Goal: Transaction & Acquisition: Subscribe to service/newsletter

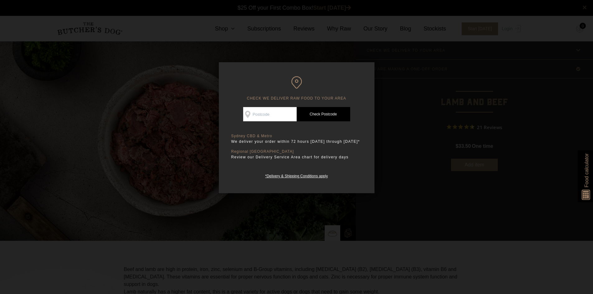
click at [262, 116] on input "Check Availability At" at bounding box center [270, 114] width 54 height 14
click at [335, 114] on link "Check Postcode" at bounding box center [323, 114] width 54 height 14
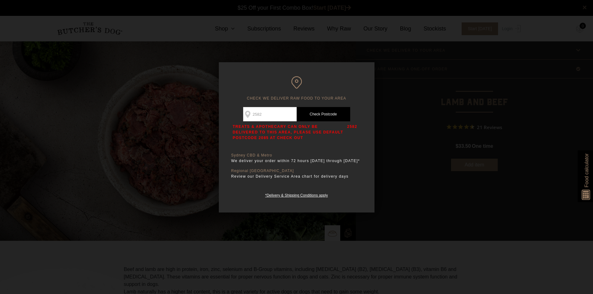
drag, startPoint x: 267, startPoint y: 112, endPoint x: 253, endPoint y: 112, distance: 14.0
click at [253, 112] on input "2582" at bounding box center [270, 114] width 54 height 14
type input "2913"
click at [344, 109] on link "Check Postcode" at bounding box center [323, 114] width 54 height 14
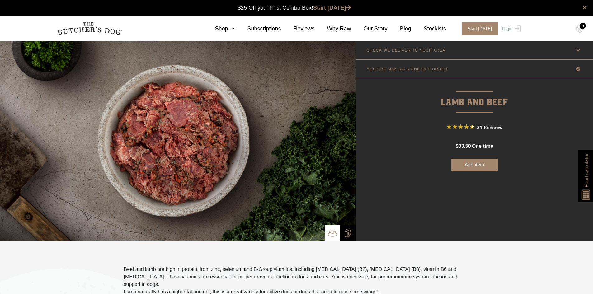
click at [520, 54] on link "CHECK WE DELIVER TO YOUR AREA" at bounding box center [474, 50] width 237 height 18
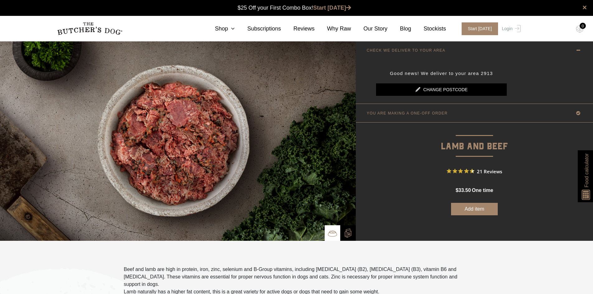
click at [575, 52] on icon at bounding box center [578, 50] width 8 height 8
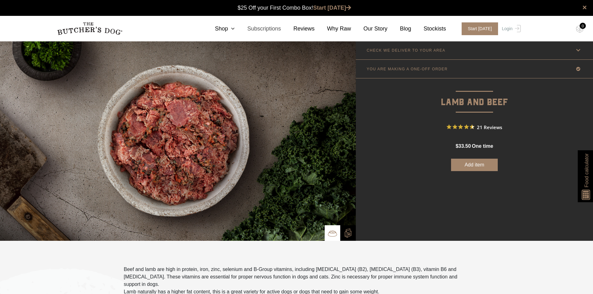
click at [243, 30] on link "Subscriptions" at bounding box center [258, 29] width 46 height 8
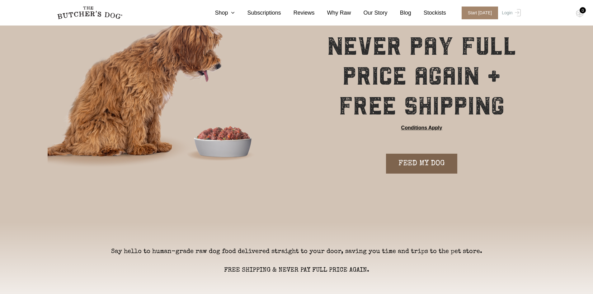
scroll to position [62, 0]
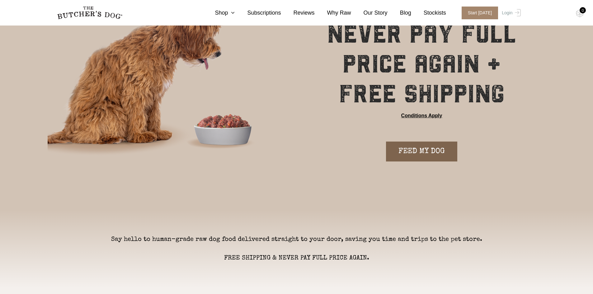
click at [416, 150] on link "FEED MY DOG" at bounding box center [421, 152] width 71 height 20
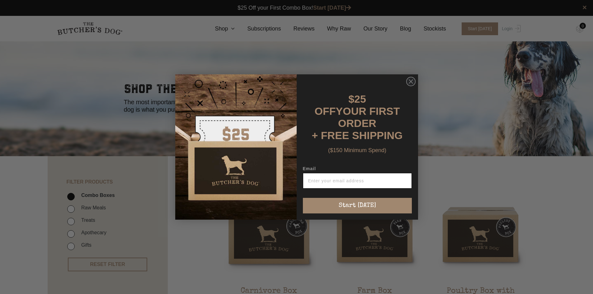
click at [391, 180] on input "Email" at bounding box center [357, 181] width 109 height 16
type input "jlpuddick@gmail.com"
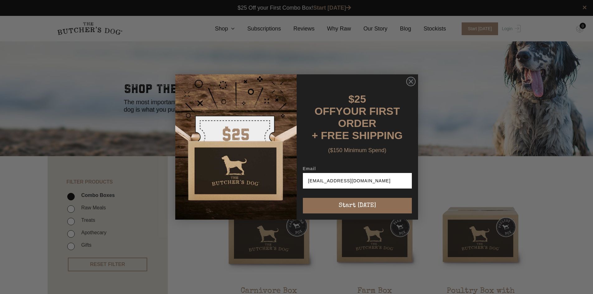
click at [379, 208] on button "Start [DATE]" at bounding box center [357, 206] width 109 height 16
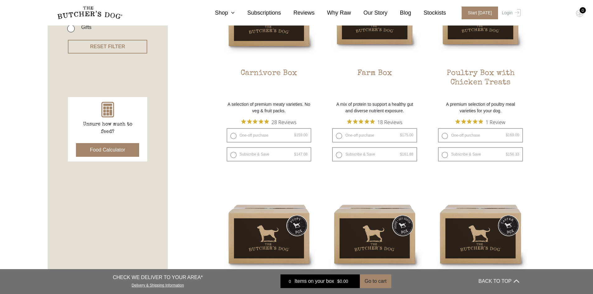
scroll to position [124, 0]
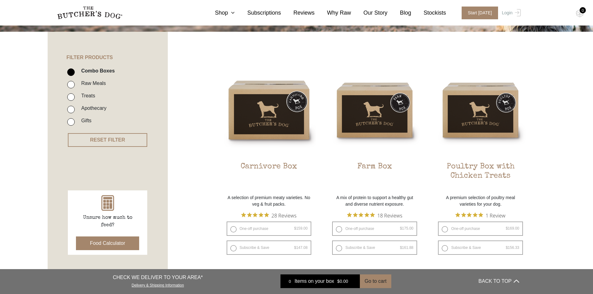
click at [129, 247] on button "Food Calculator" at bounding box center [107, 243] width 63 height 14
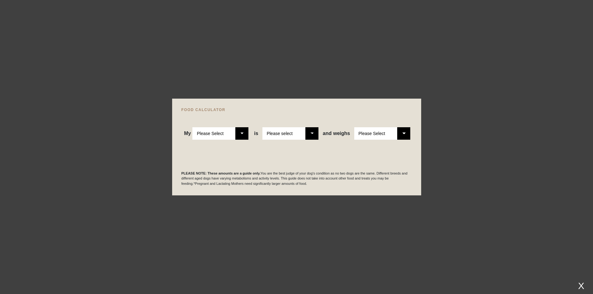
click at [247, 134] on select "Please Select Adult Dog Puppy" at bounding box center [220, 133] width 56 height 12
select select "adult"
click at [193, 127] on select "Please Select Adult Dog Puppy" at bounding box center [220, 133] width 56 height 12
click at [308, 134] on select "Please select a healthy weight overweight" at bounding box center [290, 133] width 56 height 12
select select "0"
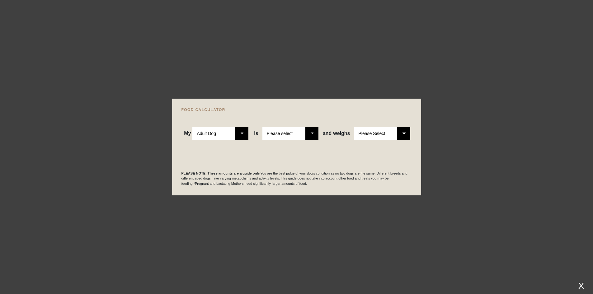
click at [263, 127] on select "Please select a healthy weight overweight" at bounding box center [290, 133] width 56 height 12
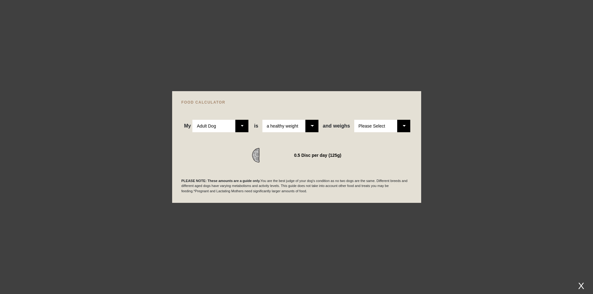
click at [406, 122] on select "Please Select 1kg 2kg 3kg 4kg 5kg 6kg 7kg 8kg 9kg 10kg 11kg 12kg 13kg 14kg 15kg…" at bounding box center [382, 126] width 56 height 12
click at [354, 120] on select "Please Select 1kg 2kg 3kg 4kg 5kg 6kg 7kg 8kg 9kg 10kg 11kg 12kg 13kg 14kg 15kg…" at bounding box center [382, 126] width 56 height 12
click at [399, 120] on select "Please Select 1kg 2kg 3kg 4kg 5kg 6kg 7kg 8kg 9kg 10kg 11kg 12kg 13kg 14kg 15kg…" at bounding box center [382, 126] width 56 height 12
select select "11"
click at [354, 120] on select "Please Select 1kg 2kg 3kg 4kg 5kg 6kg 7kg 8kg 9kg 10kg 11kg 12kg 13kg 14kg 15kg…" at bounding box center [382, 126] width 56 height 12
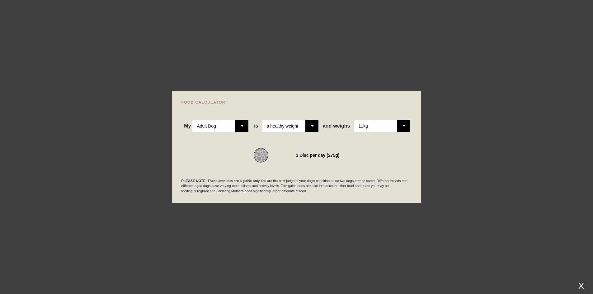
click at [367, 166] on div "PLEASE NOTE: These amounts are a guide only. You are the best judge of your dog…" at bounding box center [296, 178] width 230 height 31
click at [238, 124] on select "Please Select Adult Dog Puppy" at bounding box center [220, 126] width 56 height 12
select select "puppy"
click at [193, 120] on select "Please Select Adult Dog Puppy" at bounding box center [220, 126] width 56 height 12
click at [391, 127] on select "Please Select 1kg 2kg 3kg 4kg 5kg 6kg 7kg 8kg 9kg 10kg 11kg 12kg 13kg 14kg 15kg…" at bounding box center [382, 126] width 56 height 12
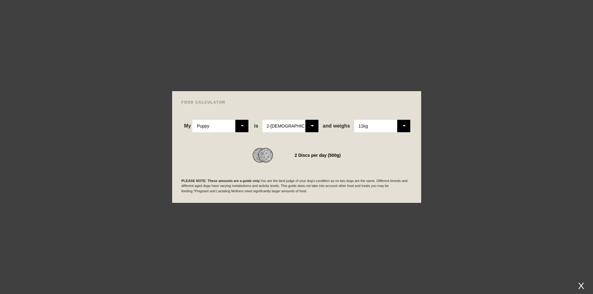
select select "5"
click at [354, 120] on select "Please Select 1kg 2kg 3kg 4kg 5kg 6kg 7kg 8kg 9kg 10kg 11kg 12kg 13kg 14kg 15kg…" at bounding box center [382, 126] width 56 height 12
click at [319, 127] on div "is Please Select 2-4 months old 4-5 months old 6-8 months old 8-12 months old" at bounding box center [286, 126] width 67 height 12
click at [316, 128] on select "Please Select 2-4 months old 4-5 months old 6-8 months old 8-12 months old" at bounding box center [290, 126] width 56 height 12
select select "12"
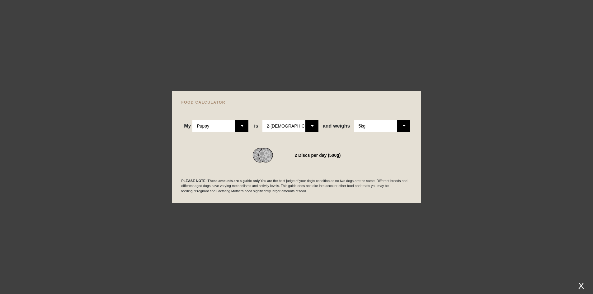
click at [263, 120] on select "Please Select 2-4 months old 4-5 months old 6-8 months old 8-12 months old" at bounding box center [290, 126] width 56 height 12
click at [305, 158] on div "0.75 Disc per day (200g)" at bounding box center [318, 155] width 50 height 9
click at [436, 145] on div at bounding box center [296, 147] width 593 height 294
click at [236, 126] on select "Please Select Adult Dog Puppy" at bounding box center [220, 126] width 56 height 12
select select "adult"
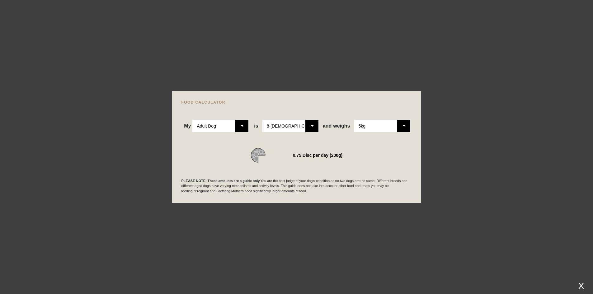
click at [193, 120] on select "Please Select Adult Dog Puppy" at bounding box center [220, 126] width 56 height 12
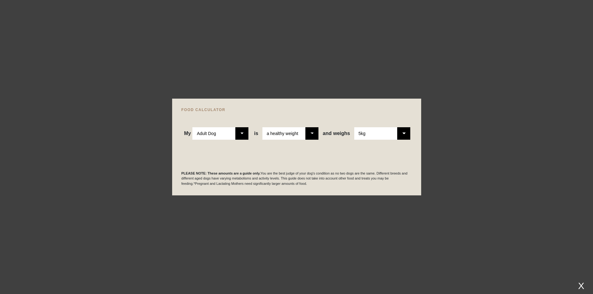
click at [300, 134] on select "Please select a healthy weight overweight" at bounding box center [290, 133] width 56 height 12
drag, startPoint x: 300, startPoint y: 134, endPoint x: 323, endPoint y: 133, distance: 23.0
click at [300, 134] on select "Please select a healthy weight overweight" at bounding box center [290, 133] width 56 height 12
click at [380, 139] on select "Please Select 1kg 2kg 3kg 4kg 5kg 6kg 7kg 8kg 9kg 10kg 11kg 12kg 13kg 14kg 15kg…" at bounding box center [382, 133] width 56 height 12
select select "11"
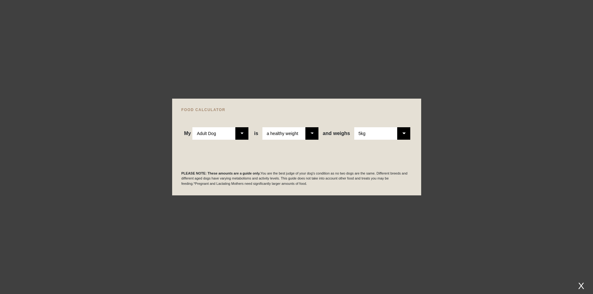
click at [354, 127] on select "Please Select 1kg 2kg 3kg 4kg 5kg 6kg 7kg 8kg 9kg 10kg 11kg 12kg 13kg 14kg 15kg…" at bounding box center [382, 133] width 56 height 12
click at [327, 156] on div "PLEASE NOTE: These amounts are a guide only. You are the best judge of your dog…" at bounding box center [296, 170] width 230 height 31
click at [238, 135] on select "Please Select Adult Dog Puppy" at bounding box center [220, 133] width 56 height 12
click at [193, 127] on select "Please Select Adult Dog Puppy" at bounding box center [220, 133] width 56 height 12
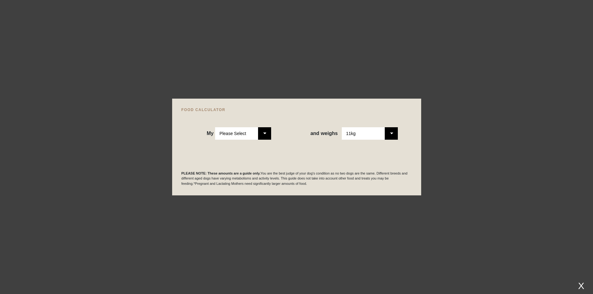
click at [237, 134] on select "Please Select Adult Dog Puppy" at bounding box center [243, 133] width 56 height 12
select select "adult"
click at [215, 127] on select "Please Select Adult Dog Puppy" at bounding box center [243, 133] width 56 height 12
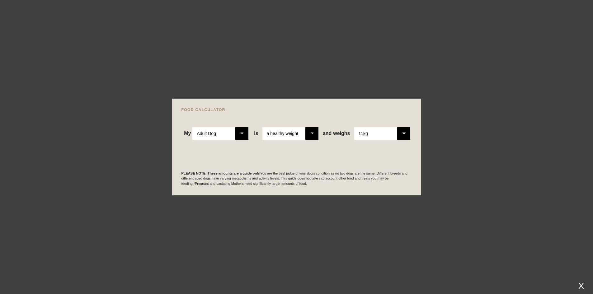
drag, startPoint x: 334, startPoint y: 153, endPoint x: 370, endPoint y: 141, distance: 37.7
click at [335, 153] on div "WE RECOMMEND" at bounding box center [296, 148] width 230 height 16
click at [381, 140] on div "WE RECOMMEND" at bounding box center [296, 148] width 230 height 16
click at [376, 132] on select "Please Select 1kg 2kg 3kg 4kg 5kg 6kg 7kg 8kg 9kg 10kg 11kg 12kg 13kg 14kg 15kg…" at bounding box center [382, 133] width 56 height 12
click at [354, 127] on select "Please Select 1kg 2kg 3kg 4kg 5kg 6kg 7kg 8kg 9kg 10kg 11kg 12kg 13kg 14kg 15kg…" at bounding box center [382, 133] width 56 height 12
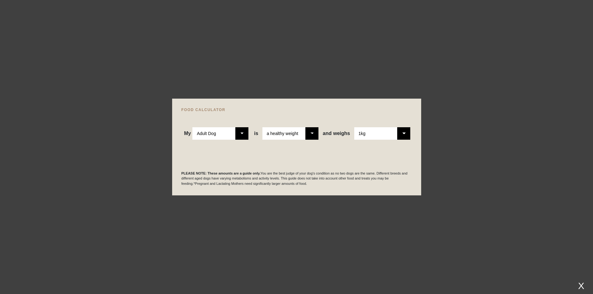
click at [370, 134] on select "Please Select 1kg 2kg 3kg 4kg 5kg 6kg 7kg 8kg 9kg 10kg 11kg 12kg 13kg 14kg 15kg…" at bounding box center [382, 133] width 56 height 12
click at [479, 163] on div at bounding box center [296, 147] width 593 height 294
click at [575, 281] on div at bounding box center [296, 147] width 593 height 294
click at [580, 284] on div "X" at bounding box center [580, 286] width 11 height 10
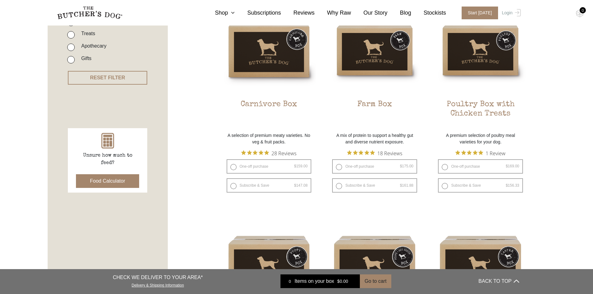
click at [125, 179] on button "Food Calculator" at bounding box center [107, 181] width 63 height 14
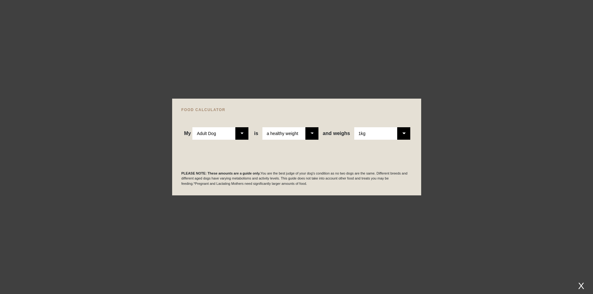
click at [406, 132] on select "Please Select 1kg 2kg 3kg 4kg 5kg 6kg 7kg 8kg 9kg 10kg 11kg 12kg 13kg 14kg 15kg…" at bounding box center [382, 133] width 56 height 12
select select "11"
click at [354, 127] on select "Please Select 1kg 2kg 3kg 4kg 5kg 6kg 7kg 8kg 9kg 10kg 11kg 12kg 13kg 14kg 15kg…" at bounding box center [382, 133] width 56 height 12
click at [329, 152] on div "WE RECOMMEND" at bounding box center [296, 148] width 230 height 16
click at [329, 153] on div "WE RECOMMEND" at bounding box center [296, 148] width 230 height 16
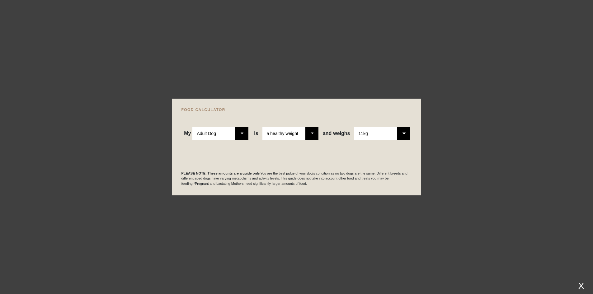
click at [419, 154] on div "FOOD CALCULATOR My Please Select Adult Dog Puppy is Please Select 2-4 months ol…" at bounding box center [296, 147] width 249 height 97
click at [579, 283] on div "X" at bounding box center [580, 286] width 11 height 10
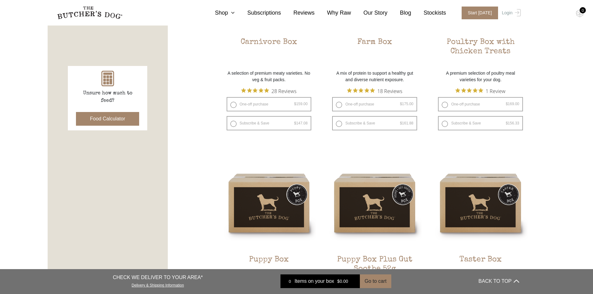
scroll to position [62, 0]
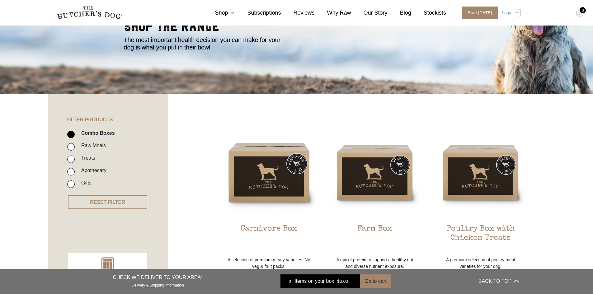
click at [100, 148] on label "Raw Meals" at bounding box center [92, 145] width 28 height 8
click at [75, 148] on input "Raw Meals" at bounding box center [70, 146] width 7 height 7
checkbox input "true"
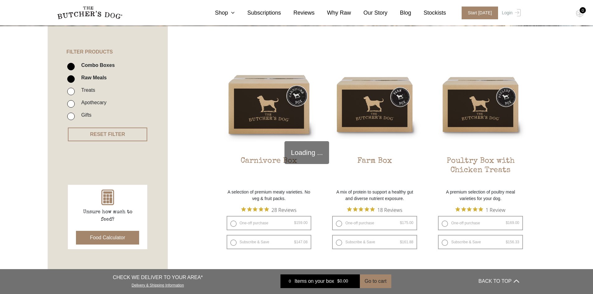
scroll to position [141, 0]
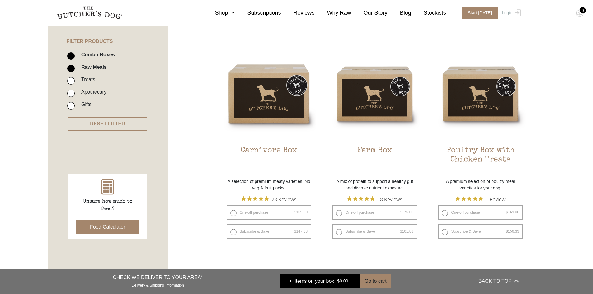
click at [75, 48] on div "Combo Boxes Raw Meals Treats Apothecary Gifts" at bounding box center [114, 78] width 108 height 68
click at [81, 55] on label "Combo Boxes" at bounding box center [96, 54] width 37 height 8
click at [75, 55] on input "Combo Boxes" at bounding box center [70, 55] width 7 height 7
checkbox input "false"
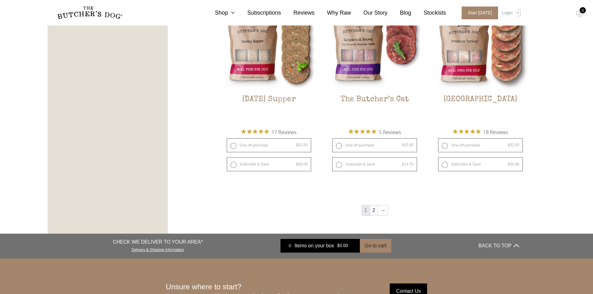
scroll to position [763, 0]
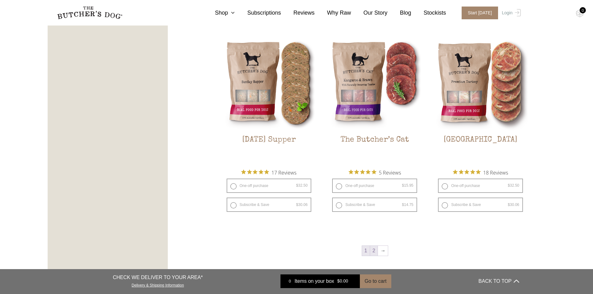
click at [373, 250] on link "2" at bounding box center [374, 251] width 8 height 10
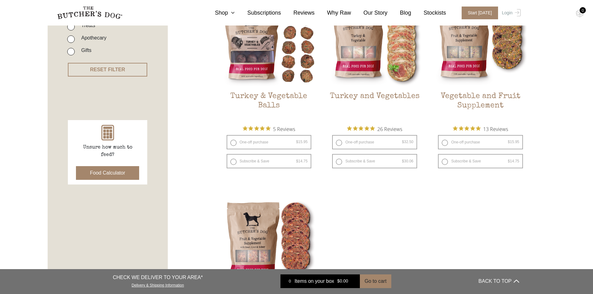
scroll to position [296, 0]
